Goal: Task Accomplishment & Management: Use online tool/utility

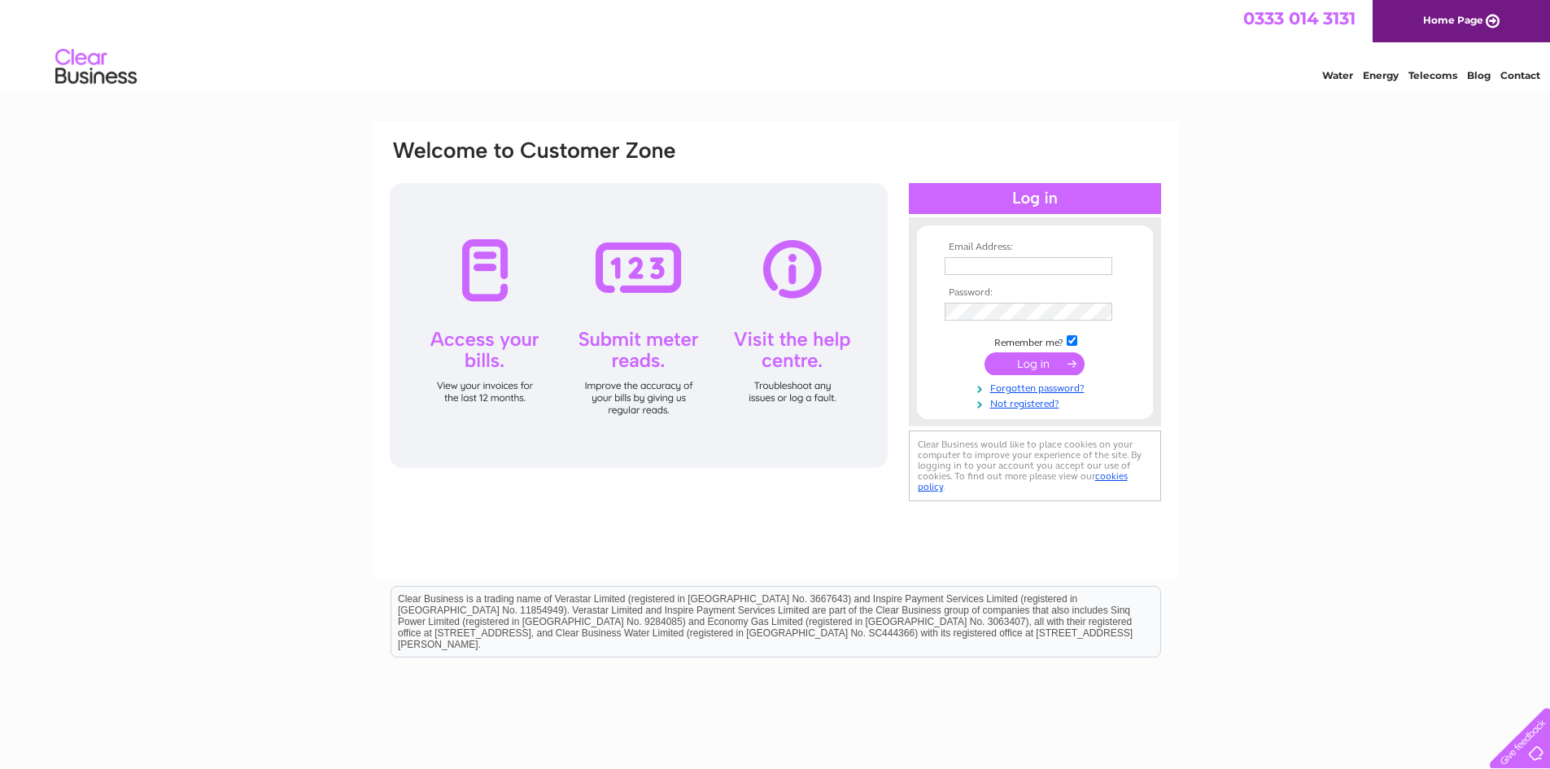
type input "info@pictureframer-glasgow.co.uk"
click at [1024, 369] on input "submit" at bounding box center [1034, 363] width 100 height 23
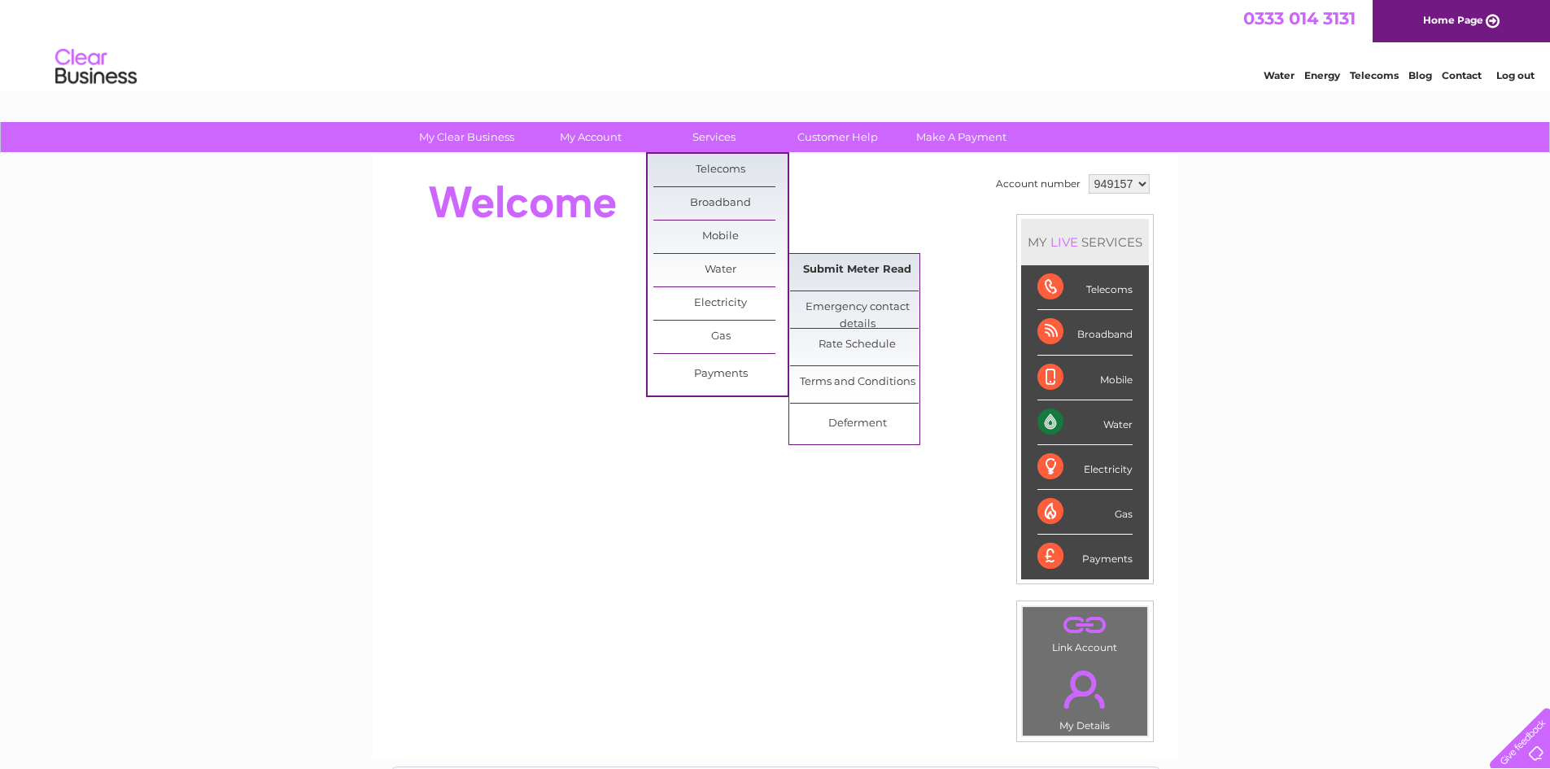
click at [831, 277] on link "Submit Meter Read" at bounding box center [857, 270] width 134 height 33
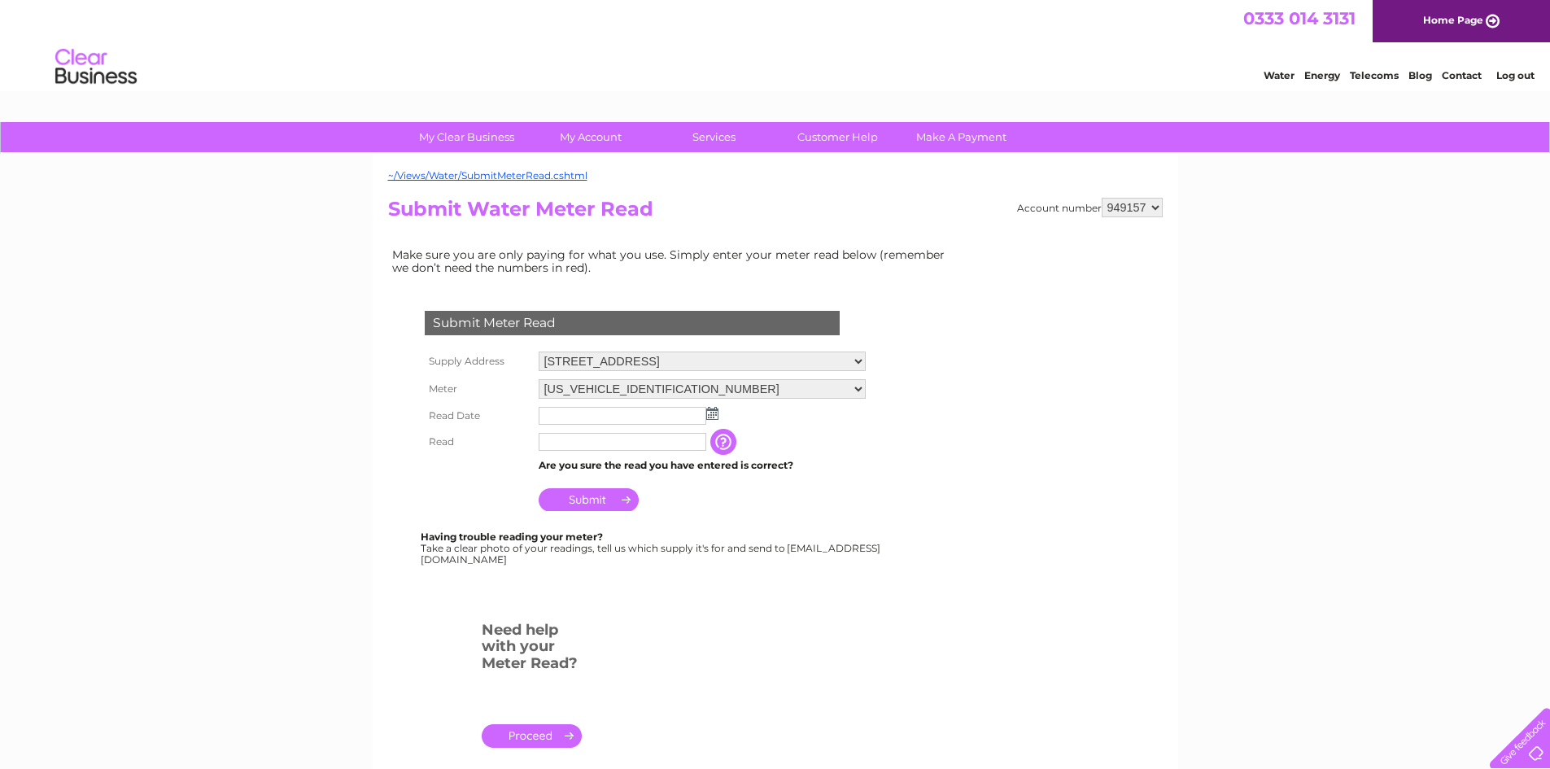
click at [706, 412] on img at bounding box center [712, 413] width 12 height 13
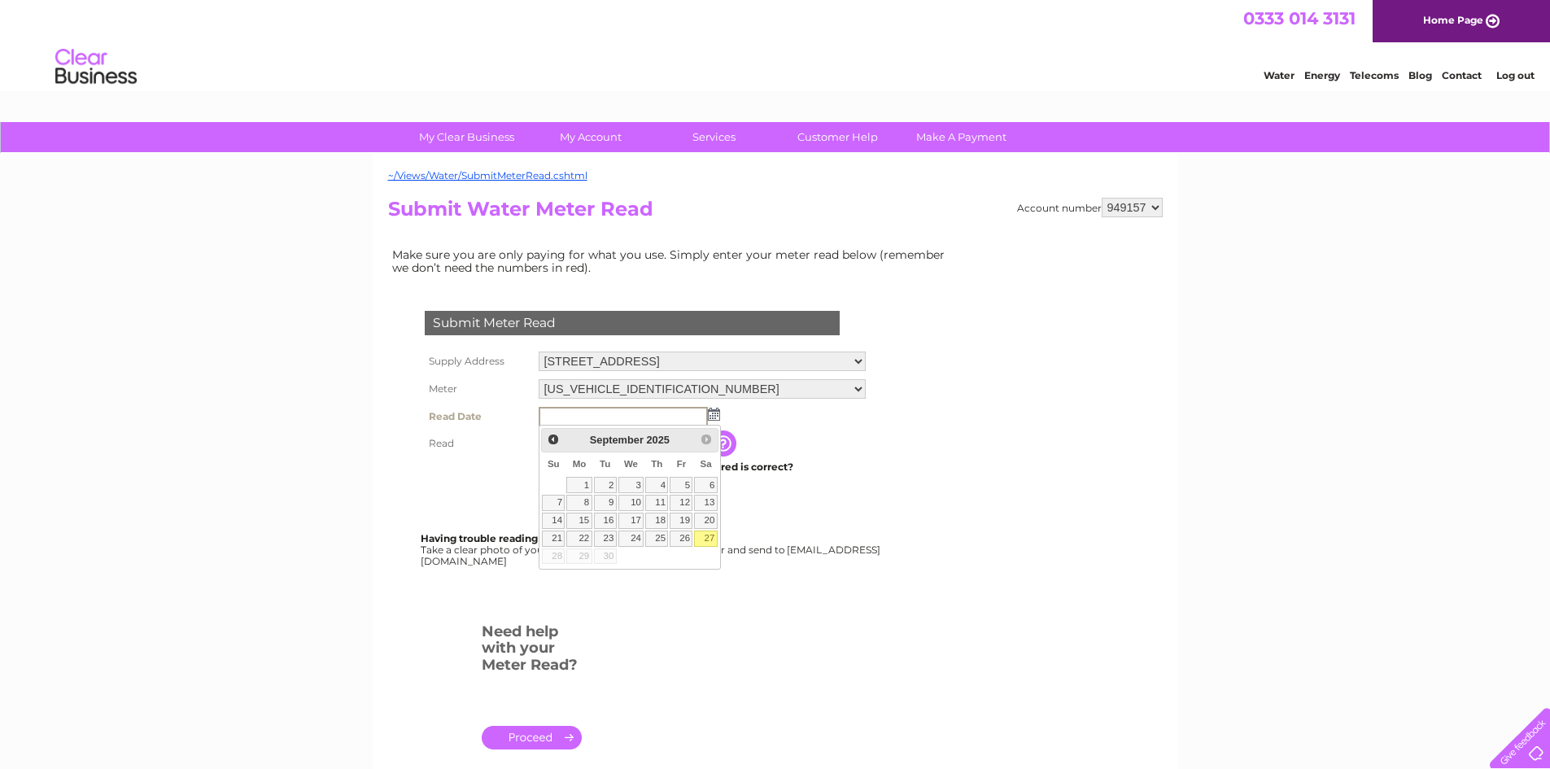
click at [706, 536] on link "27" at bounding box center [705, 538] width 23 height 16
type input "2025/09/27"
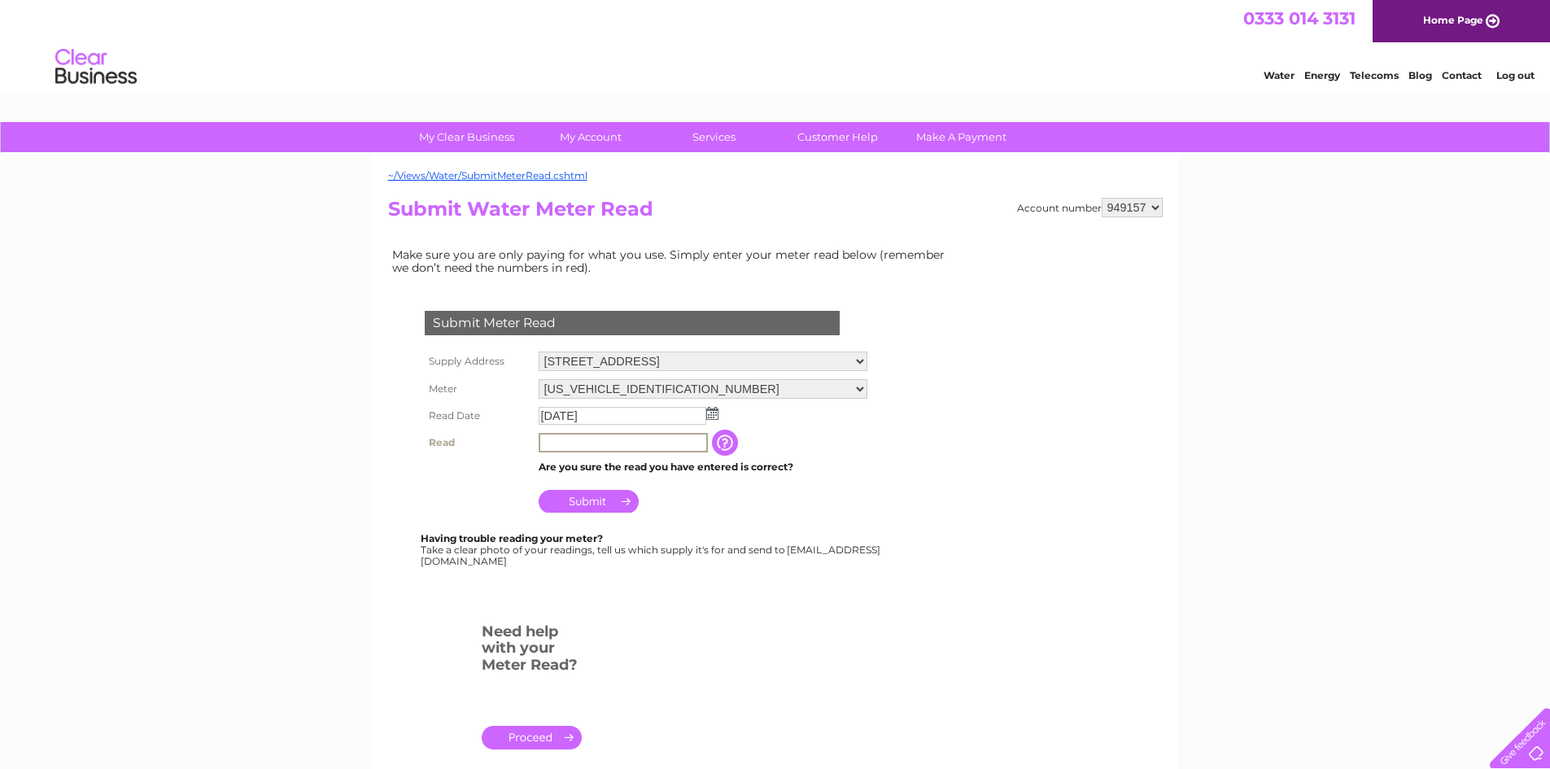
click at [609, 447] on input "text" at bounding box center [623, 443] width 169 height 20
type input "00073"
click at [570, 500] on input "Submit" at bounding box center [589, 501] width 100 height 23
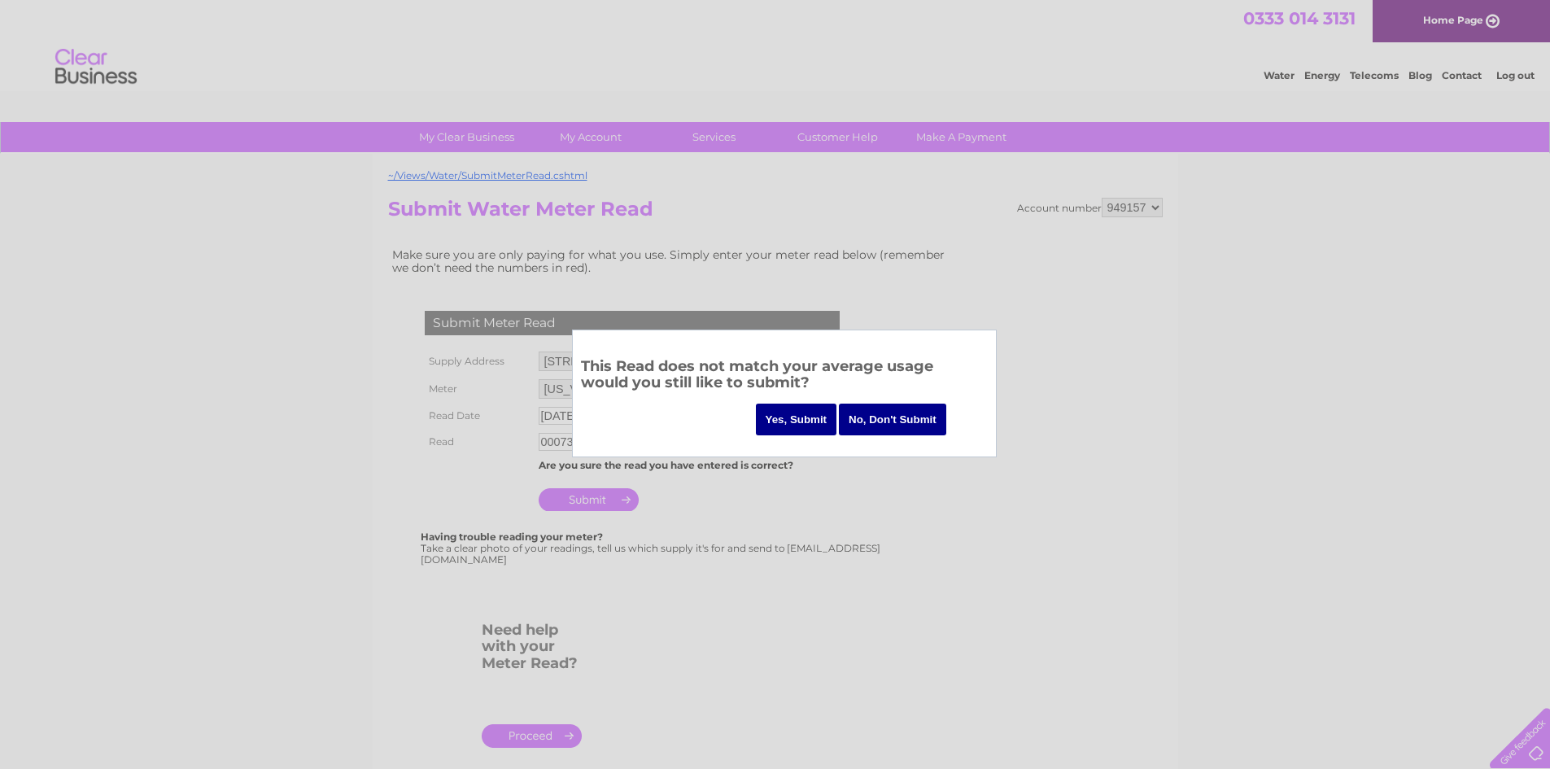
click at [792, 419] on input "Yes, Submit" at bounding box center [796, 420] width 81 height 32
